Goal: Find specific page/section

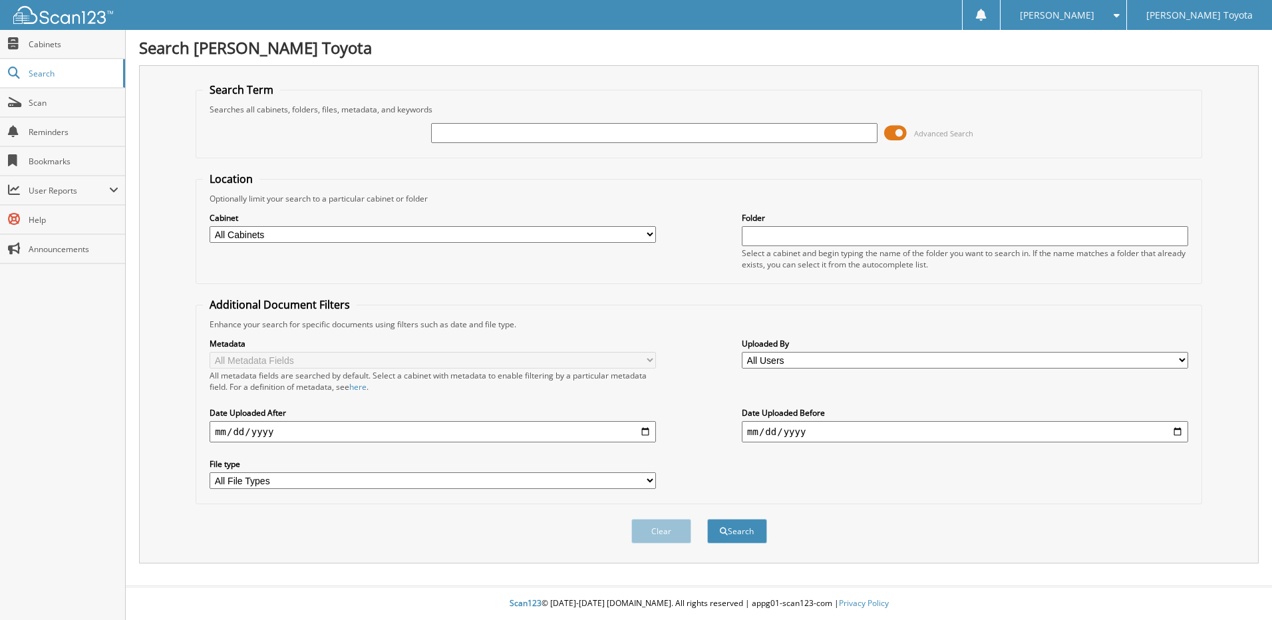
drag, startPoint x: 506, startPoint y: 126, endPoint x: 503, endPoint y: 133, distance: 7.8
click at [503, 132] on input "text" at bounding box center [654, 133] width 446 height 20
type input "326039"
click at [721, 524] on button "Search" at bounding box center [737, 531] width 60 height 25
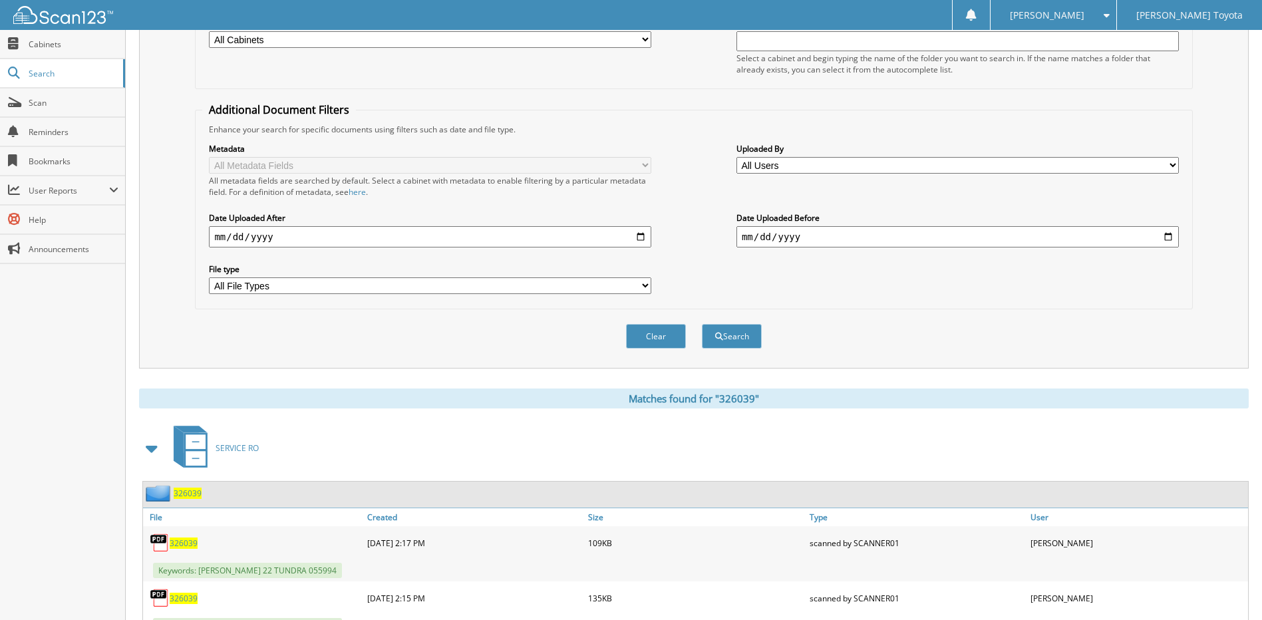
scroll to position [253, 0]
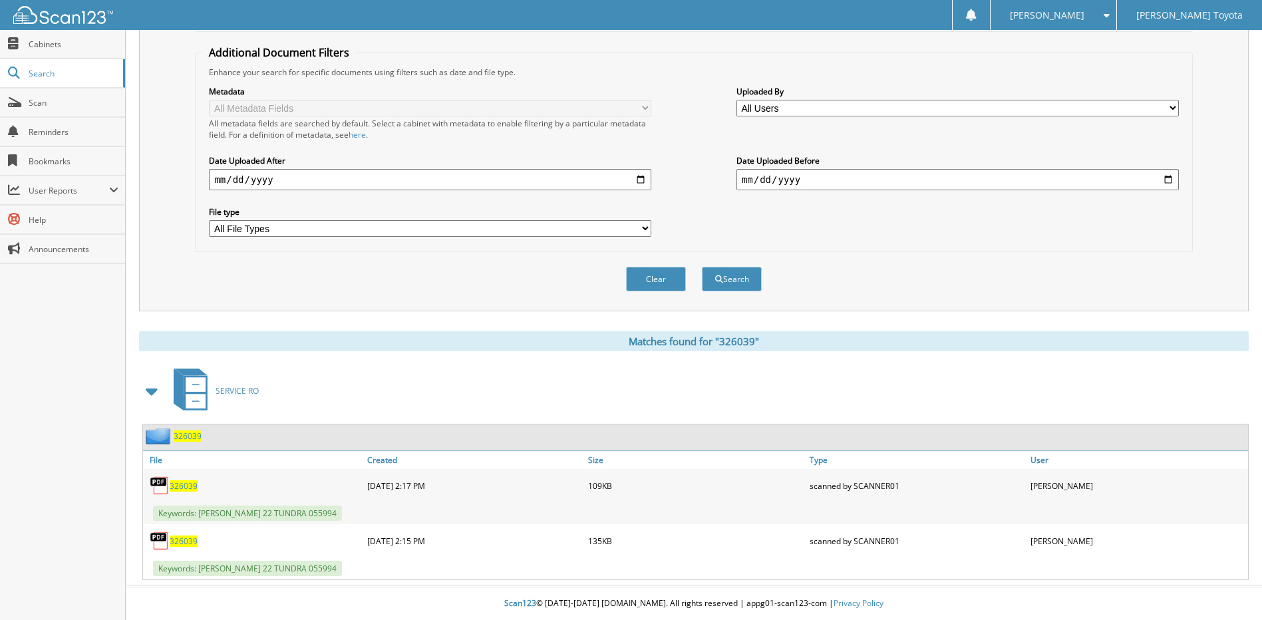
click at [164, 440] on img at bounding box center [160, 436] width 28 height 17
click at [190, 432] on span "326039" at bounding box center [188, 436] width 28 height 11
